Goal: Information Seeking & Learning: Compare options

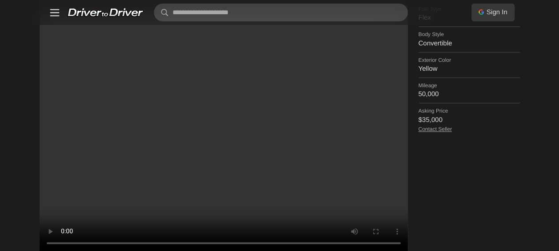
scroll to position [398, 0]
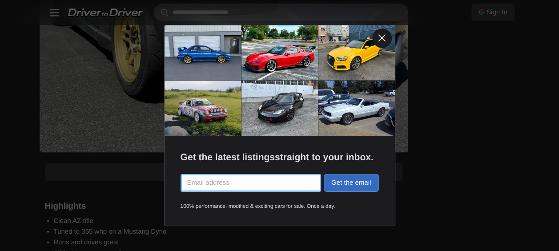
scroll to position [672, 0]
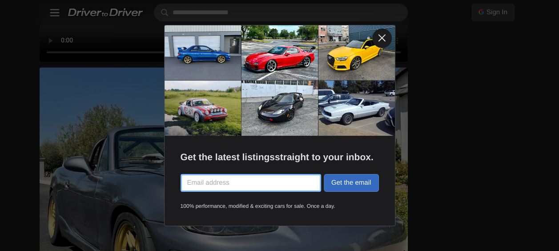
click at [382, 34] on link at bounding box center [382, 38] width 20 height 20
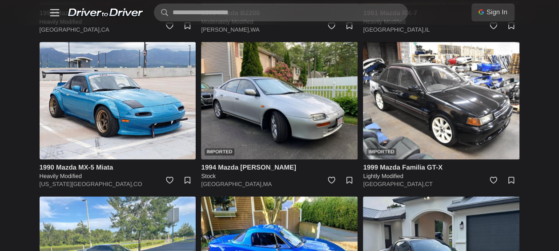
scroll to position [2242, 0]
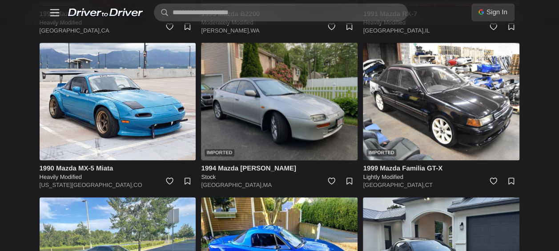
click at [219, 101] on img at bounding box center [279, 101] width 157 height 117
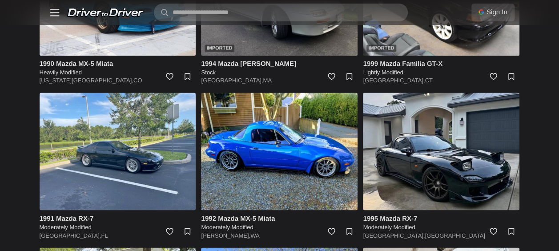
scroll to position [2521, 0]
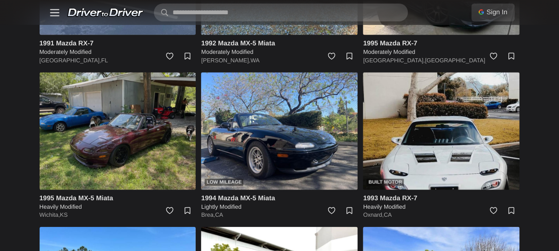
click at [97, 158] on img at bounding box center [118, 130] width 157 height 117
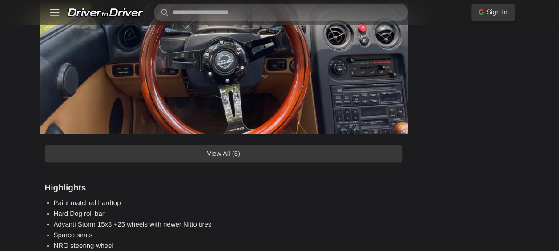
scroll to position [789, 0]
click at [244, 149] on link "View All (5)" at bounding box center [224, 154] width 358 height 18
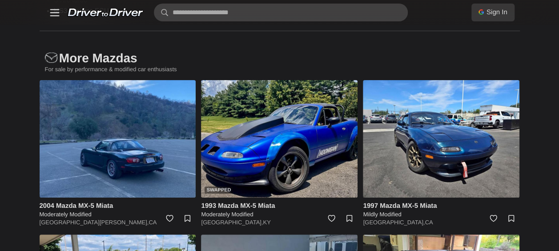
scroll to position [1705, 0]
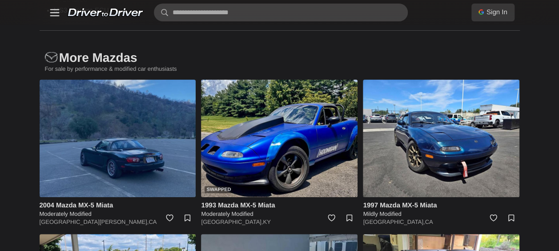
click at [121, 159] on img at bounding box center [118, 138] width 157 height 117
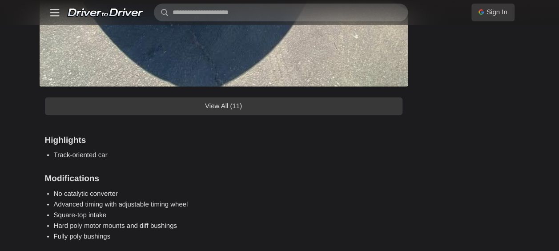
scroll to position [992, 0]
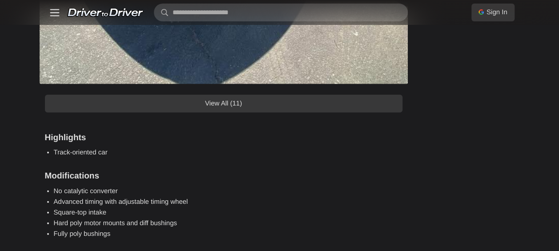
click at [124, 206] on li "Advanced timing with adjustable timing wheel" at bounding box center [228, 202] width 349 height 11
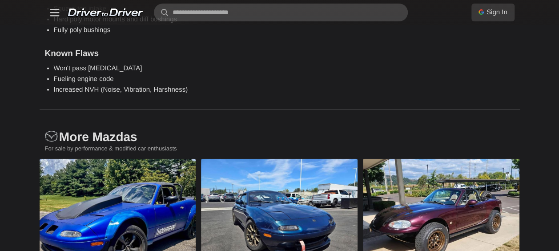
scroll to position [1217, 0]
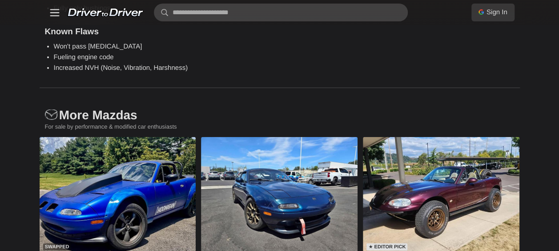
drag, startPoint x: 124, startPoint y: 206, endPoint x: 374, endPoint y: 106, distance: 269.8
click at [374, 106] on h1 "More Mazdas" at bounding box center [280, 108] width 480 height 40
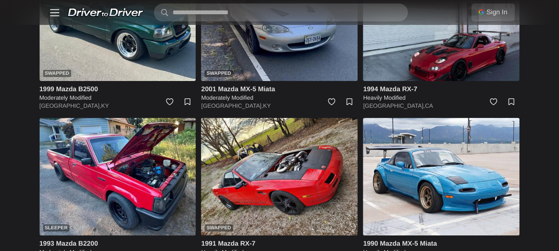
scroll to position [1699, 0]
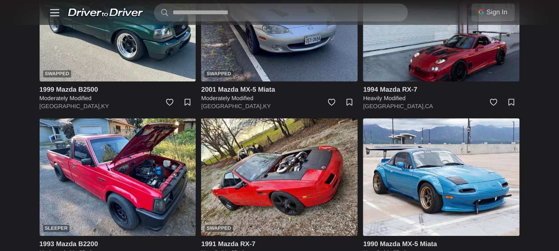
click at [306, 129] on img at bounding box center [279, 176] width 157 height 117
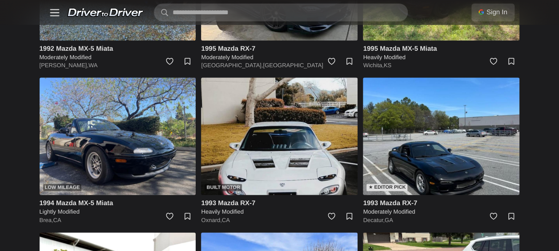
scroll to position [2203, 0]
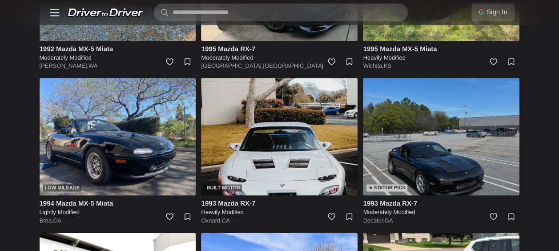
click at [425, 167] on img at bounding box center [441, 136] width 157 height 117
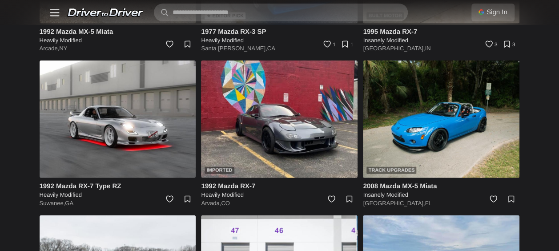
scroll to position [2697, 0]
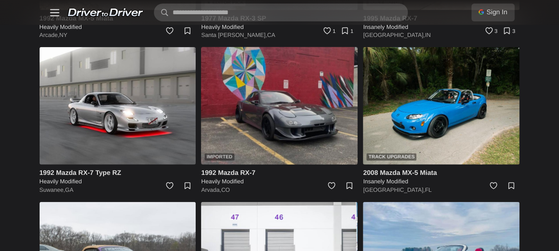
click at [277, 124] on img at bounding box center [279, 105] width 157 height 117
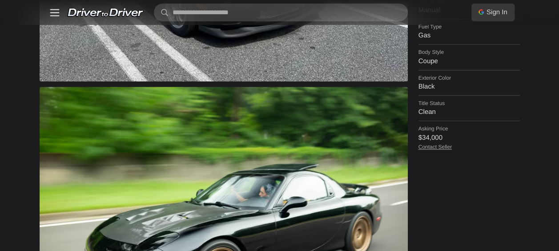
scroll to position [371, 0]
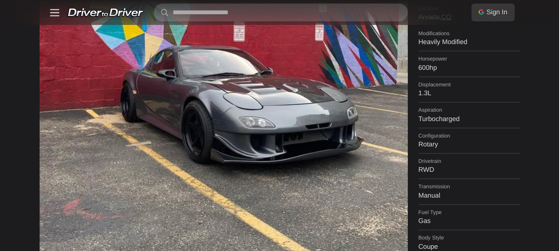
scroll to position [186, 0]
click at [277, 124] on img at bounding box center [224, 82] width 368 height 369
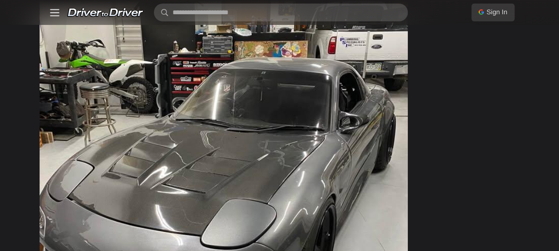
scroll to position [618, 0]
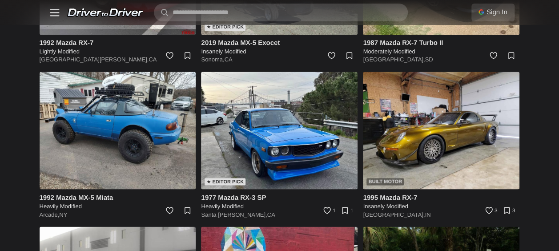
scroll to position [2419, 0]
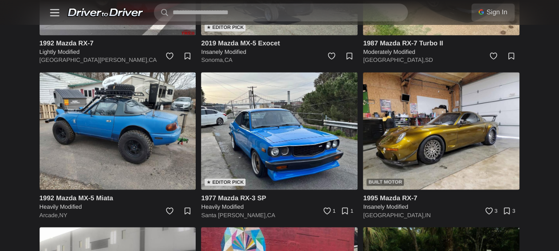
drag, startPoint x: 0, startPoint y: 0, endPoint x: 541, endPoint y: 182, distance: 570.5
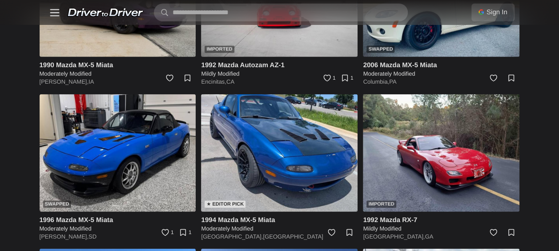
scroll to position [2901, 0]
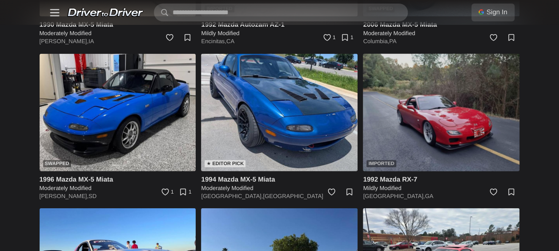
click at [430, 125] on img at bounding box center [441, 112] width 157 height 117
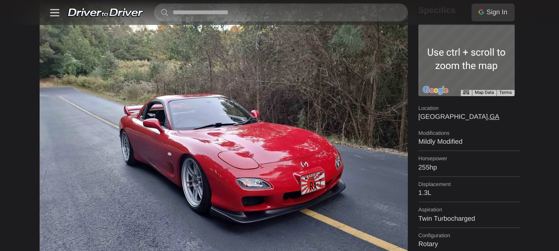
scroll to position [86, 0]
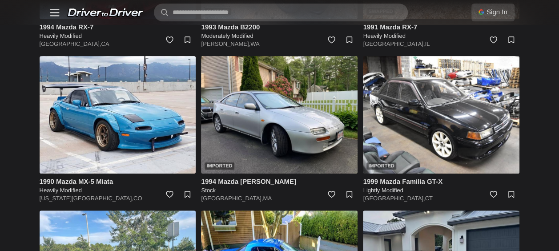
scroll to position [2000, 0]
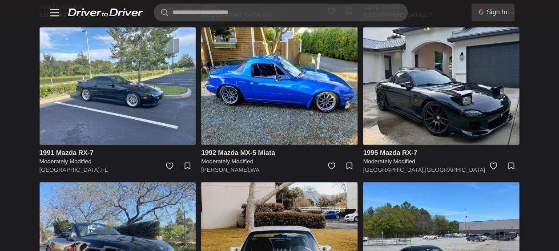
click at [336, 202] on img at bounding box center [279, 240] width 157 height 117
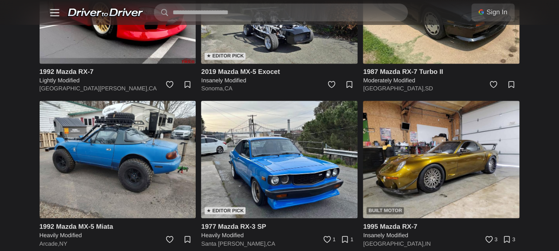
scroll to position [2391, 0]
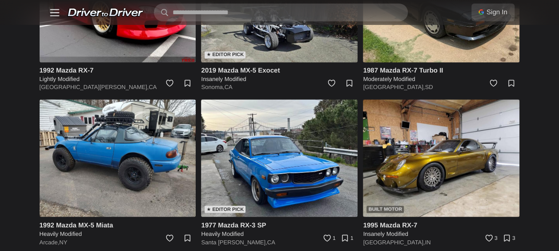
drag, startPoint x: 336, startPoint y: 202, endPoint x: 239, endPoint y: 223, distance: 99.2
click at [239, 223] on h4 "1977 Mazda RX-3 SP" at bounding box center [279, 224] width 157 height 9
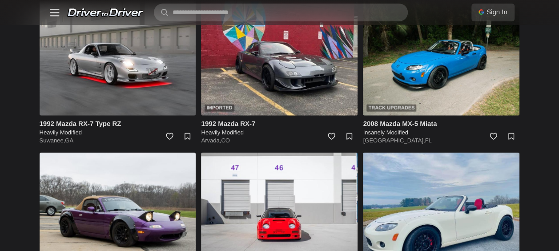
scroll to position [2647, 0]
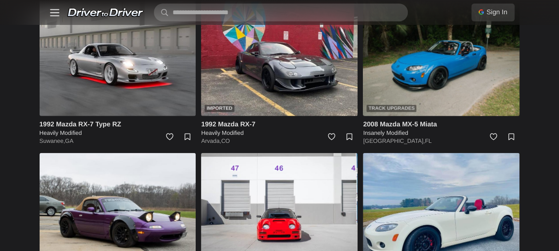
click at [465, 87] on img at bounding box center [441, 57] width 157 height 117
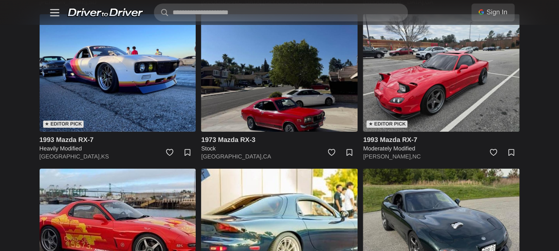
scroll to position [3211, 0]
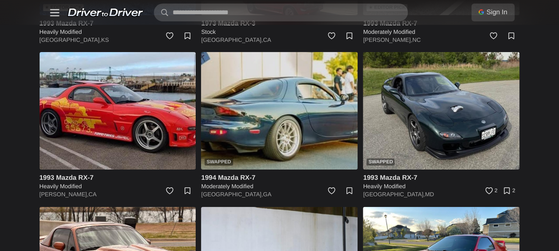
click at [320, 112] on img at bounding box center [279, 110] width 157 height 117
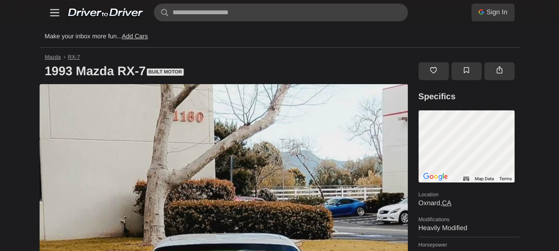
scroll to position [182, 0]
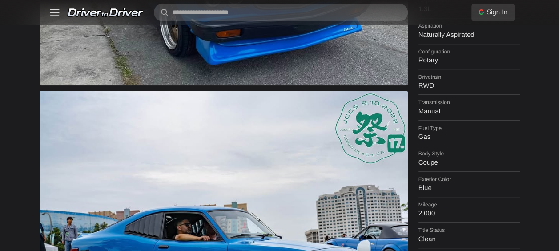
scroll to position [345, 0]
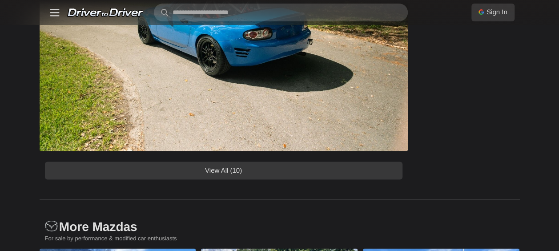
scroll to position [679, 0]
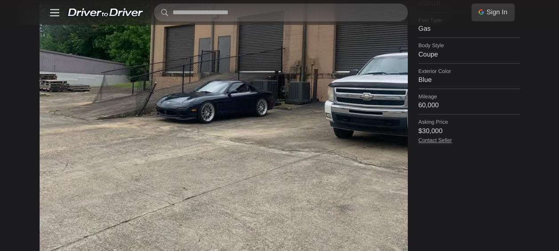
scroll to position [378, 0]
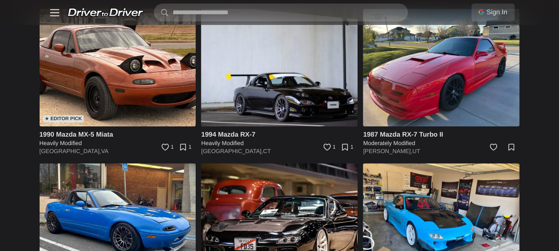
scroll to position [3408, 0]
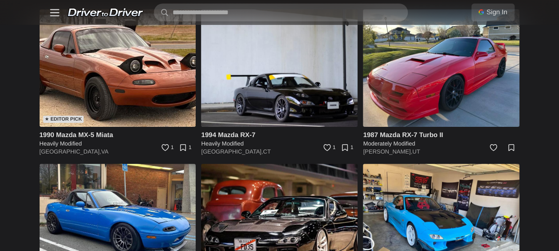
drag, startPoint x: 0, startPoint y: 0, endPoint x: 552, endPoint y: 150, distance: 572.4
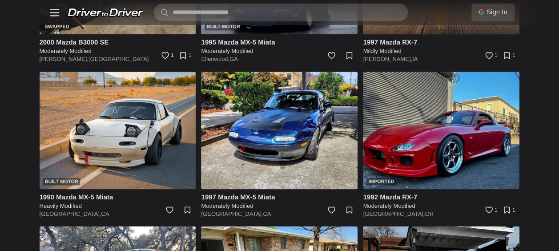
scroll to position [3954, 0]
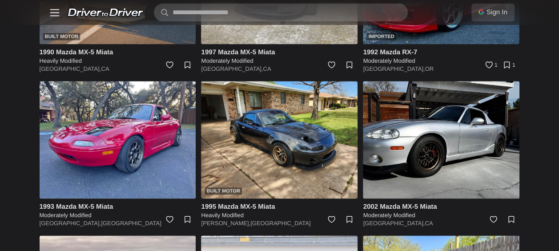
drag, startPoint x: 552, startPoint y: 150, endPoint x: 554, endPoint y: 173, distance: 23.2
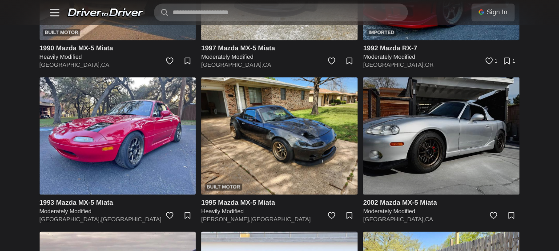
click at [453, 128] on img at bounding box center [441, 135] width 157 height 117
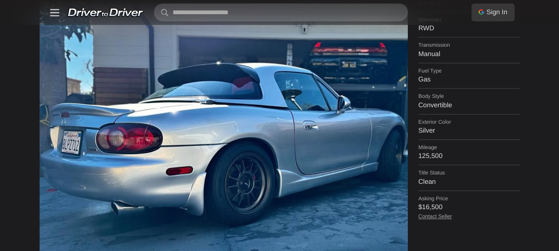
scroll to position [327, 0]
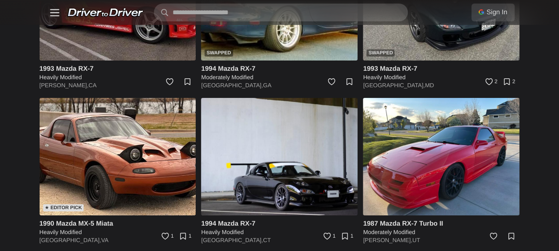
scroll to position [3356, 0]
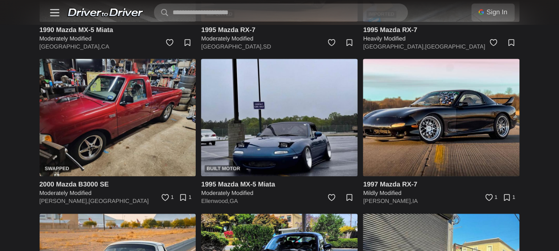
scroll to position [3669, 0]
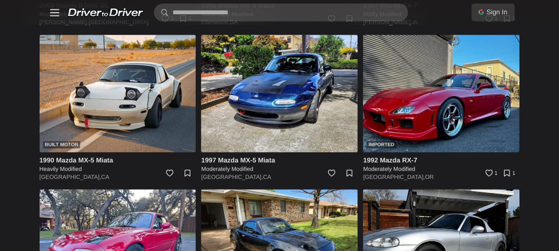
scroll to position [3979, 0]
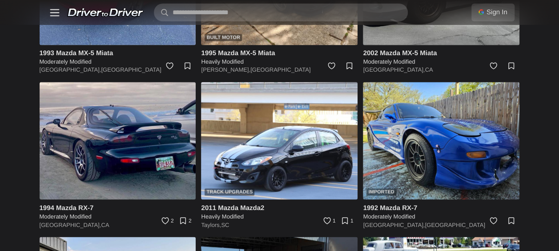
scroll to position [4150, 0]
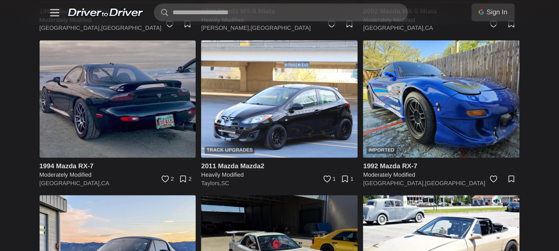
click at [151, 107] on img at bounding box center [118, 98] width 157 height 117
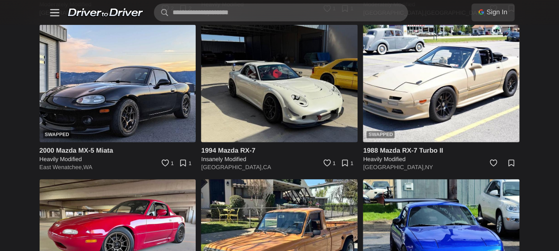
scroll to position [4319, 0]
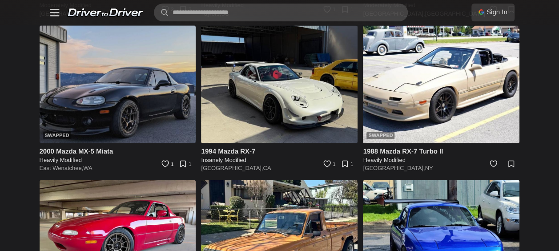
click at [136, 84] on img at bounding box center [118, 84] width 157 height 117
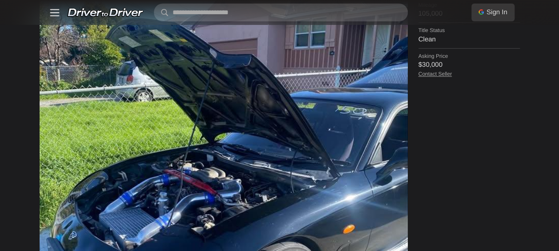
scroll to position [469, 0]
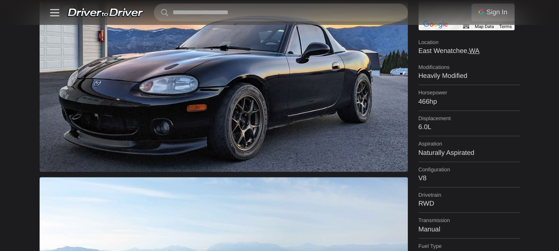
scroll to position [153, 0]
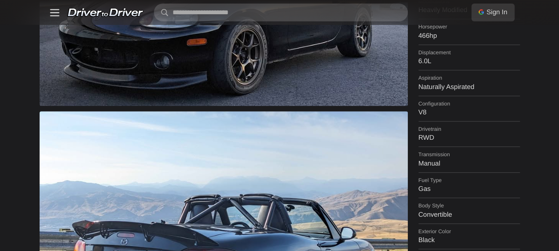
scroll to position [295, 0]
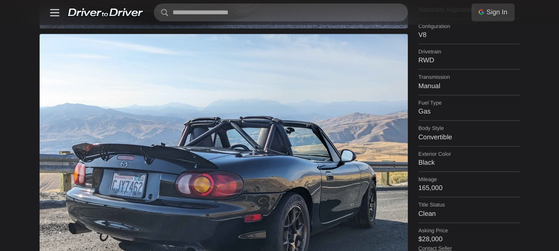
drag, startPoint x: 538, startPoint y: 178, endPoint x: 550, endPoint y: 212, distance: 36.0
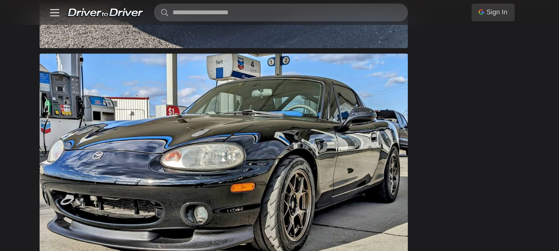
scroll to position [558, 0]
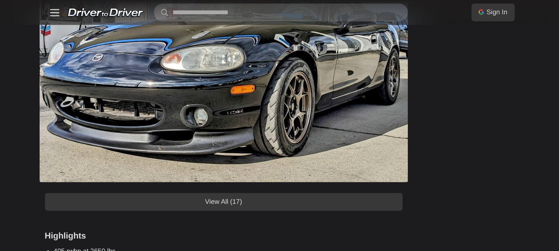
scroll to position [658, 0]
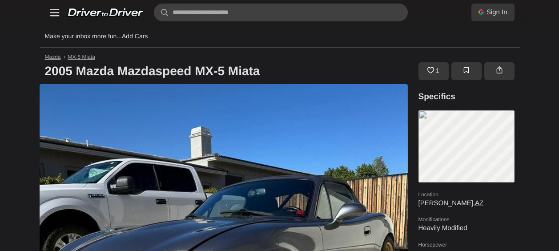
scroll to position [1381, 0]
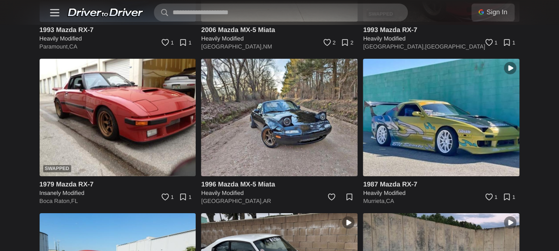
scroll to position [6551, 0]
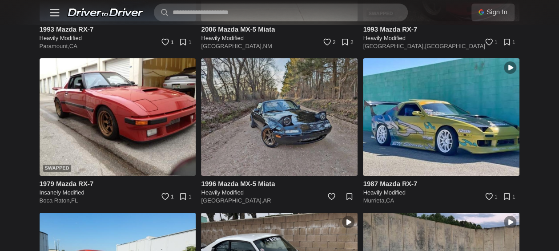
drag, startPoint x: 565, startPoint y: 225, endPoint x: 274, endPoint y: 137, distance: 303.7
click at [274, 137] on img at bounding box center [279, 116] width 157 height 117
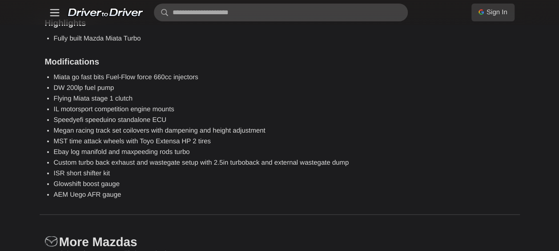
scroll to position [945, 0]
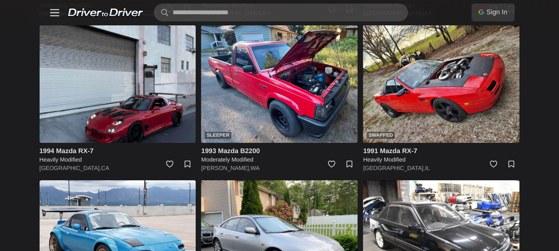
scroll to position [1762, 0]
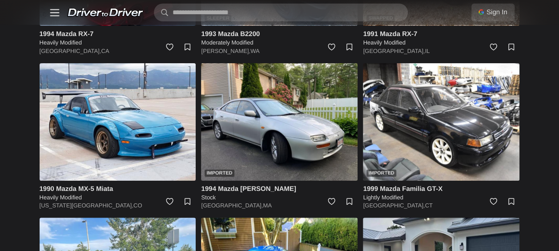
drag, startPoint x: 513, startPoint y: 184, endPoint x: 540, endPoint y: 216, distance: 41.7
click at [540, 216] on body "Sign In With Google Sign in with Google Use your existing Google account. No ne…" at bounding box center [279, 82] width 559 height 3688
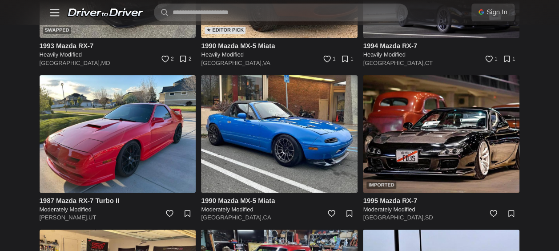
scroll to position [3448, 0]
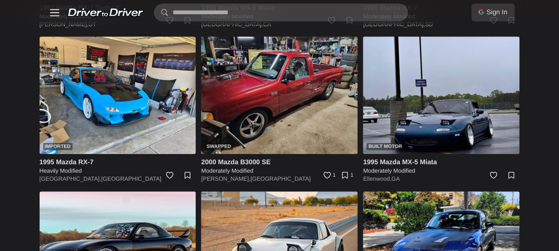
scroll to position [3647, 0]
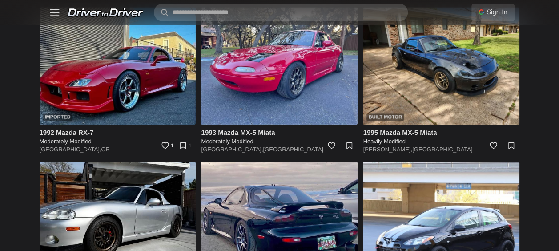
scroll to position [3998, 0]
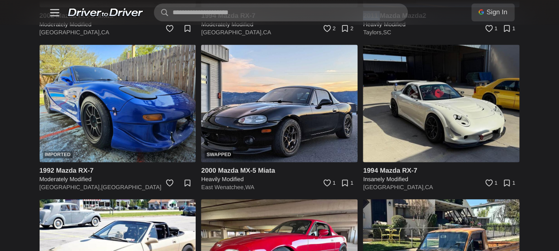
scroll to position [4290, 0]
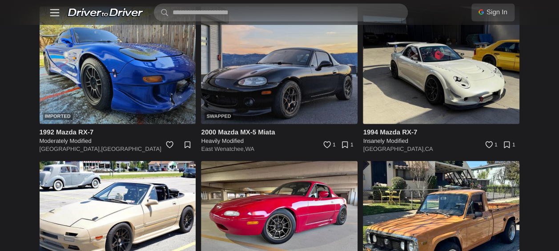
click at [272, 122] on img at bounding box center [279, 65] width 157 height 117
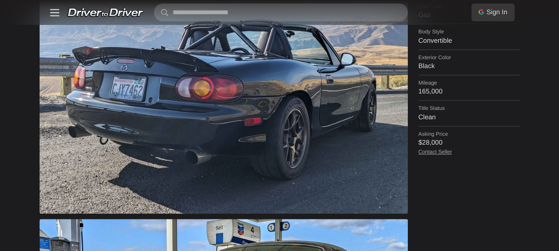
scroll to position [391, 0]
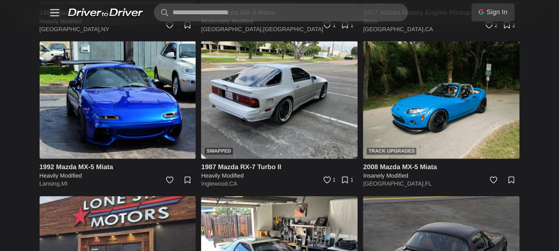
scroll to position [4563, 0]
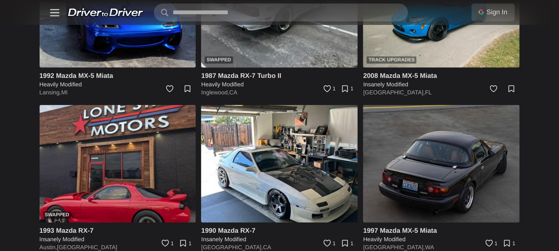
scroll to position [4722, 0]
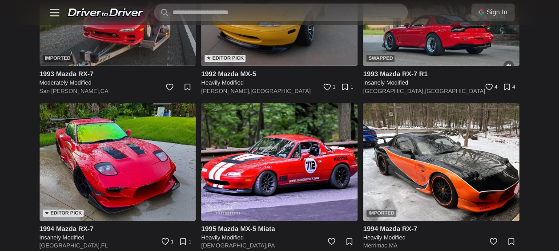
scroll to position [5121, 0]
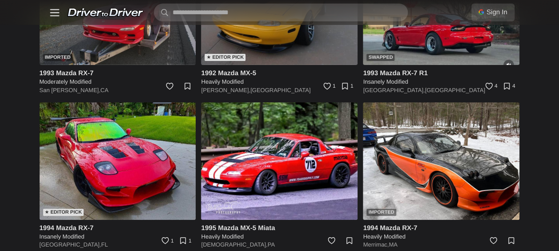
drag, startPoint x: 542, startPoint y: 155, endPoint x: 552, endPoint y: 153, distance: 9.9
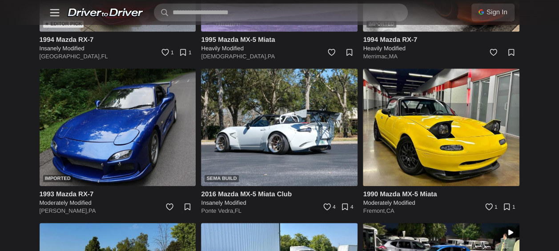
scroll to position [5308, 0]
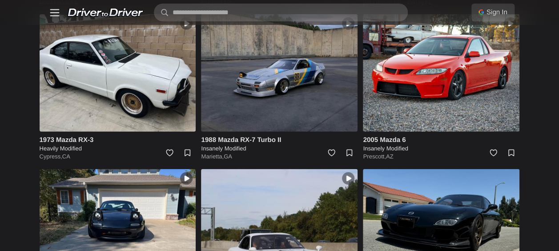
scroll to position [6466, 0]
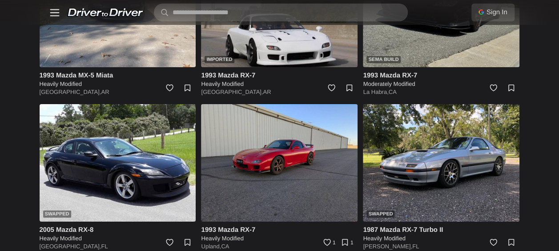
scroll to position [6567, 0]
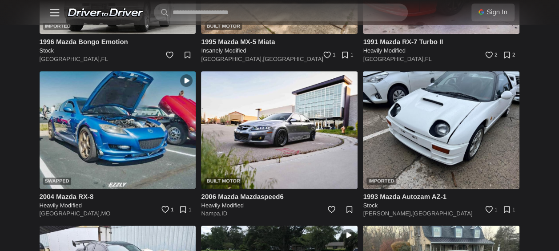
scroll to position [6851, 0]
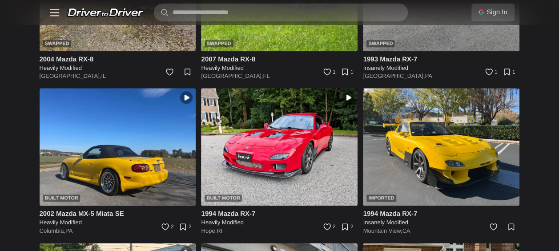
scroll to position [7142, 0]
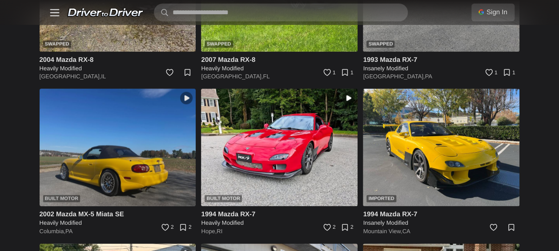
click at [116, 161] on img at bounding box center [118, 146] width 157 height 117
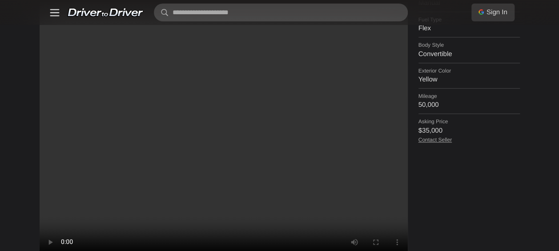
scroll to position [382, 0]
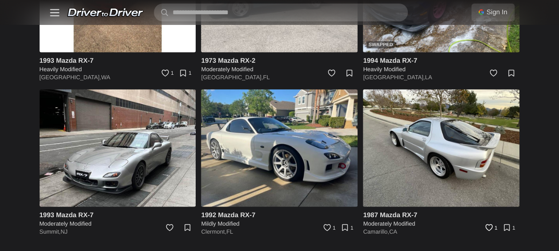
scroll to position [9454, 0]
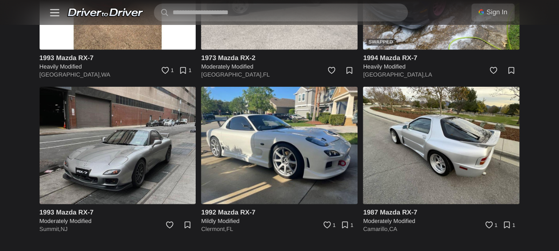
click at [113, 171] on img at bounding box center [118, 145] width 157 height 117
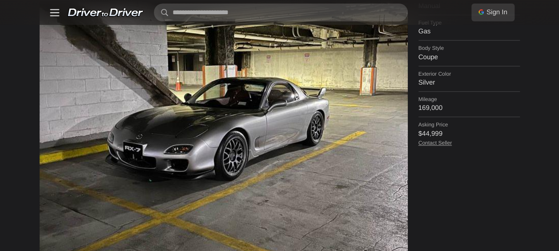
scroll to position [372, 0]
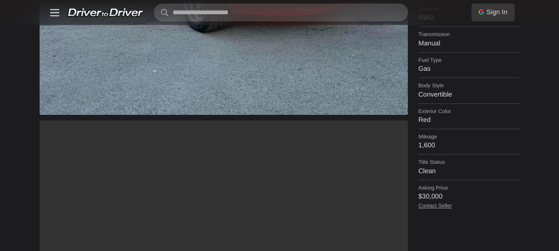
scroll to position [339, 0]
